Goal: Task Accomplishment & Management: Complete application form

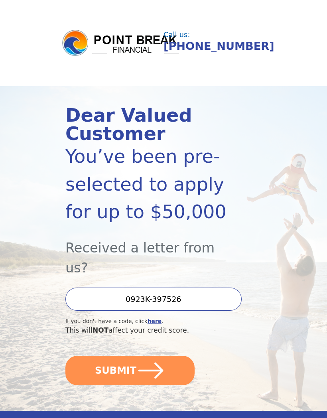
click at [128, 355] on button "SUBMIT" at bounding box center [129, 369] width 129 height 29
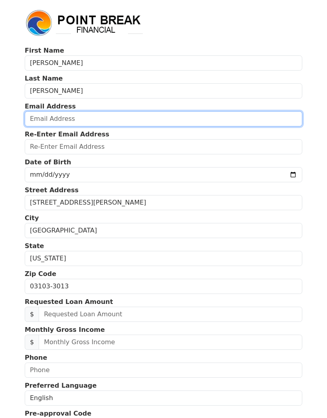
click at [61, 123] on input "email" at bounding box center [163, 118] width 277 height 15
type input "trynow1@aol.com"
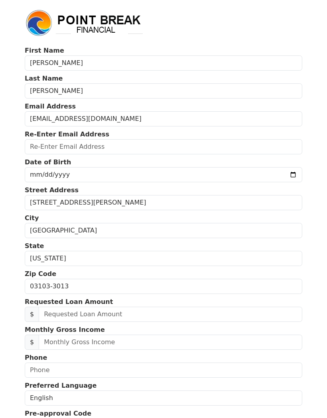
click at [70, 145] on input "email" at bounding box center [163, 146] width 277 height 15
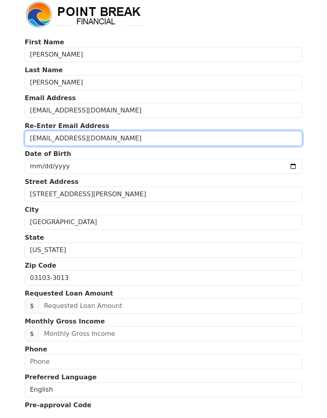
type input "trynow1@aol.com"
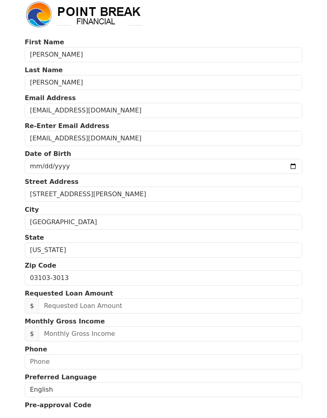
click at [53, 167] on input "date" at bounding box center [163, 174] width 277 height 15
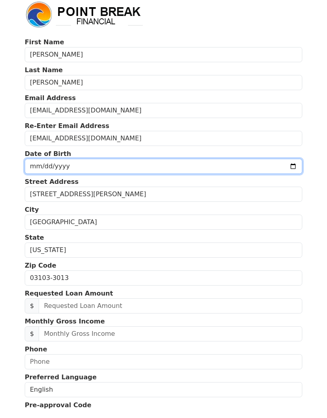
scroll to position [8, 0]
click at [156, 167] on input "1959-10-25" at bounding box center [163, 166] width 277 height 15
type input "1959-10-20"
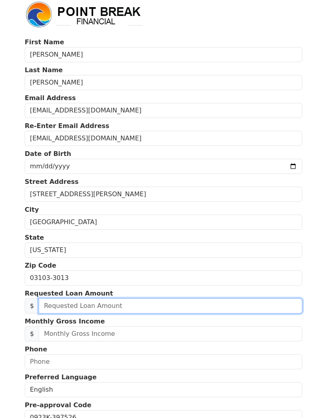
click at [102, 307] on input "text" at bounding box center [170, 305] width 263 height 15
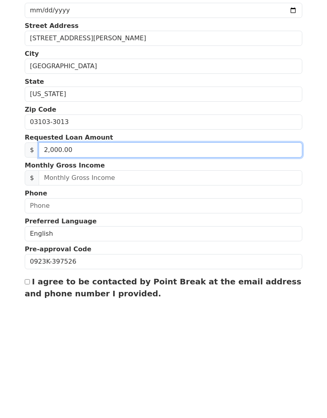
type input "20,000.00"
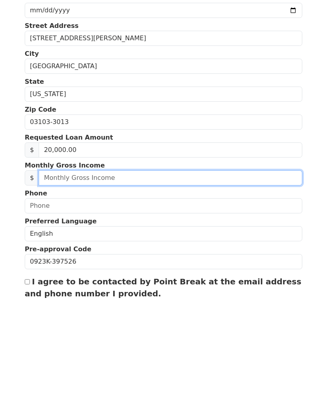
click at [86, 288] on input "text" at bounding box center [170, 295] width 263 height 15
type input "5,000.00"
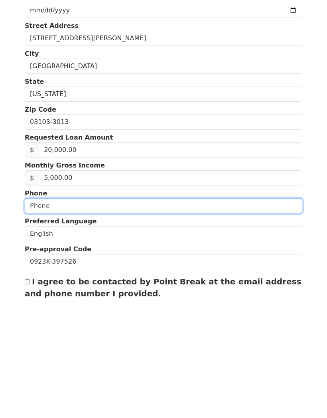
click at [43, 316] on input "text" at bounding box center [163, 323] width 277 height 15
type input "(603) 540-7654"
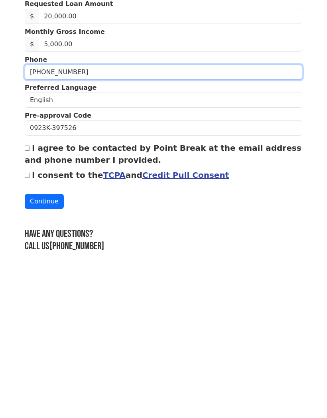
scroll to position [146, 0]
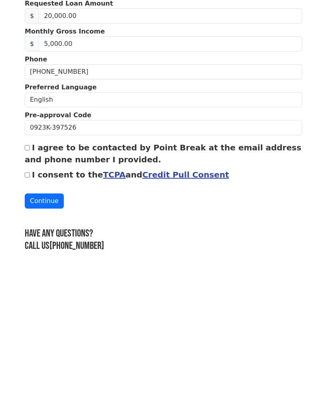
click at [9, 141] on html "First Name Spencer Last Name Minarcin Email Address trynow1@aol.com Re-Enter Em…" at bounding box center [163, 63] width 327 height 418
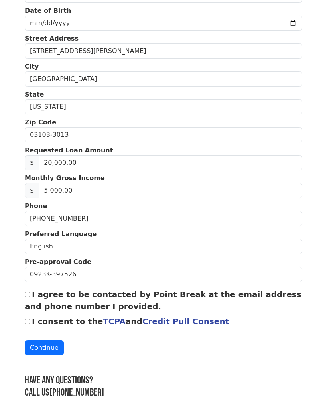
click at [30, 295] on input "I agree to be contacted by Point Break at the email address and phone number I …" at bounding box center [27, 294] width 5 height 5
checkbox input "true"
click at [29, 322] on input "I consent to the TCPA and Credit Pull Consent" at bounding box center [27, 321] width 5 height 5
checkbox input "true"
click at [44, 347] on button "Continue" at bounding box center [44, 347] width 39 height 15
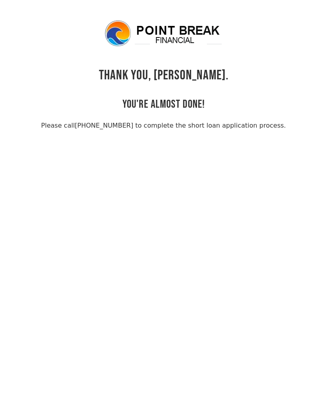
click at [15, 6] on html "THANK YOU, [PERSON_NAME]. YOU'RE ALMOST DONE! Please call [PHONE_NUMBER] to com…" at bounding box center [163, 209] width 327 height 418
